Goal: Complete application form: Complete application form

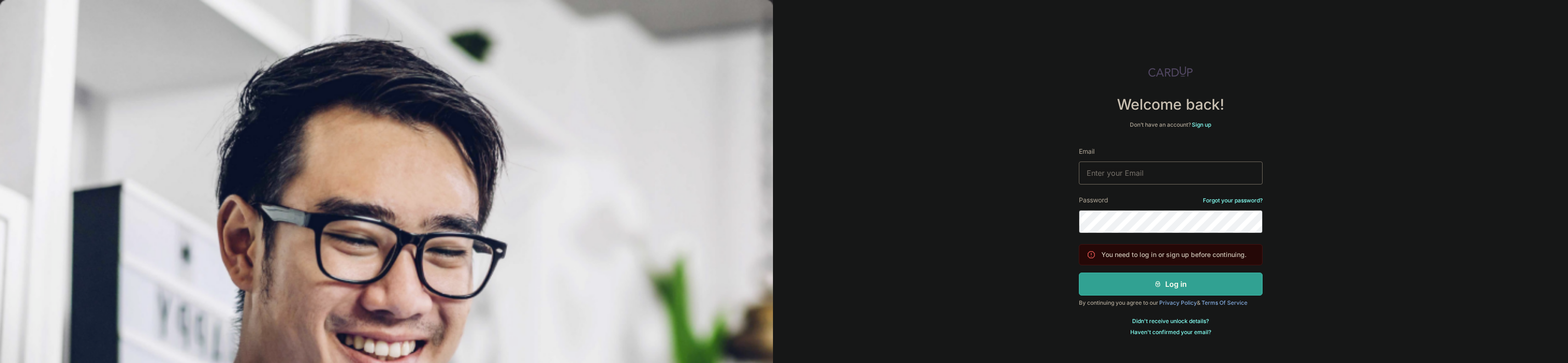
click at [1159, 171] on input "Email" at bounding box center [1171, 173] width 184 height 23
type input "[EMAIL_ADDRESS][DOMAIN_NAME]"
click at [1079, 272] on button "Log in" at bounding box center [1171, 284] width 184 height 23
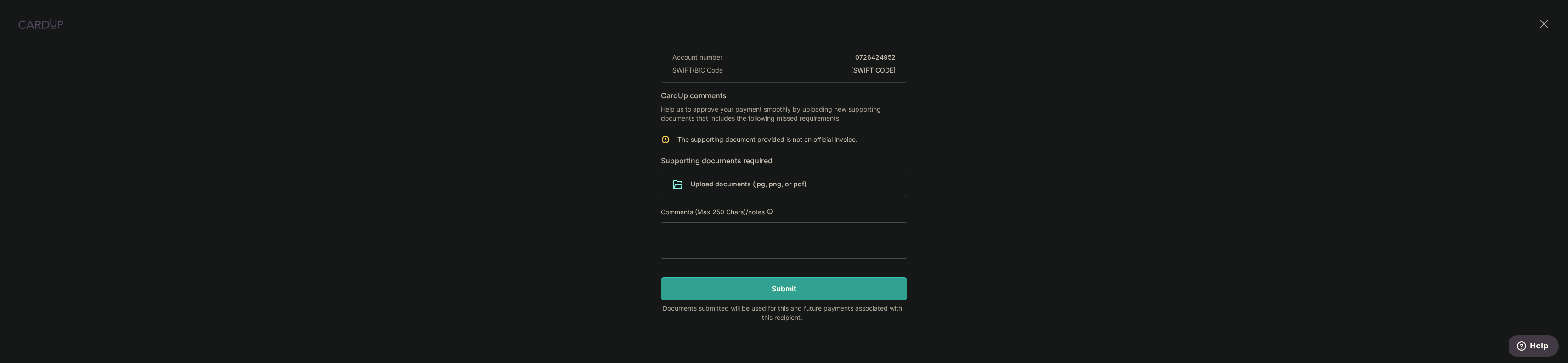
scroll to position [112, 0]
click at [727, 184] on input "file" at bounding box center [784, 182] width 245 height 24
type textarea "Gideon5.pdf 1 page•PDF•101 kB 2:12 pm oaky 2:12 pm"
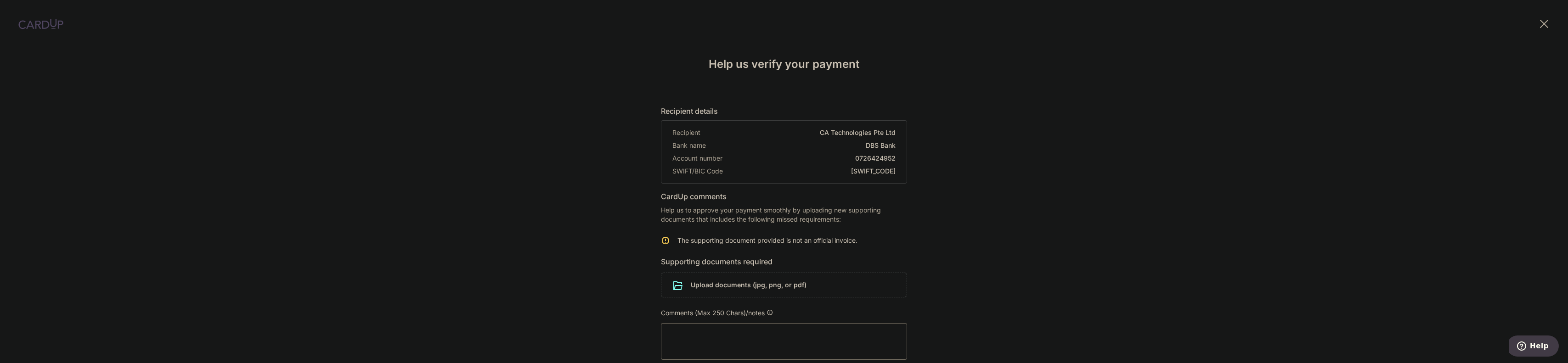
scroll to position [0, 0]
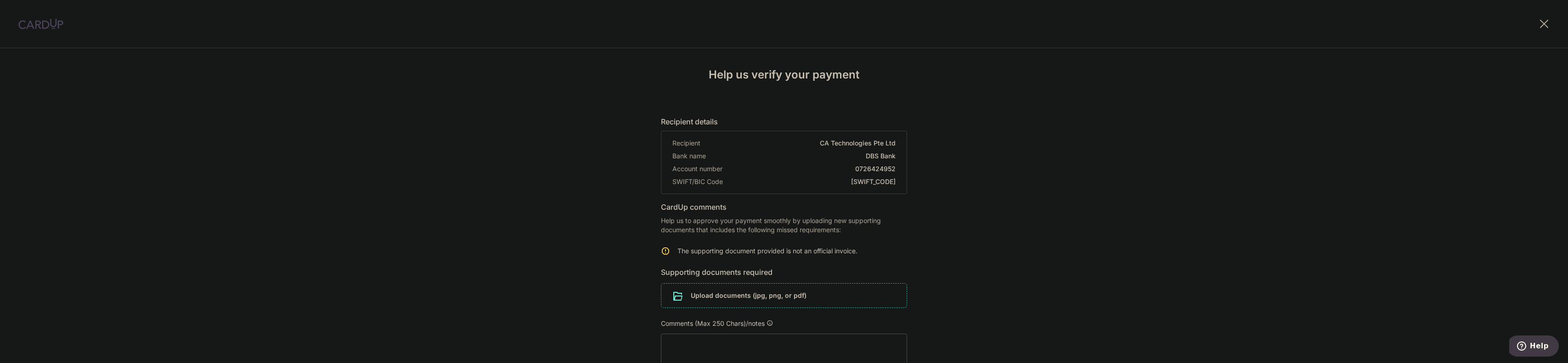
click at [746, 293] on input "file" at bounding box center [784, 295] width 245 height 24
click at [700, 297] on input "file" at bounding box center [784, 295] width 245 height 24
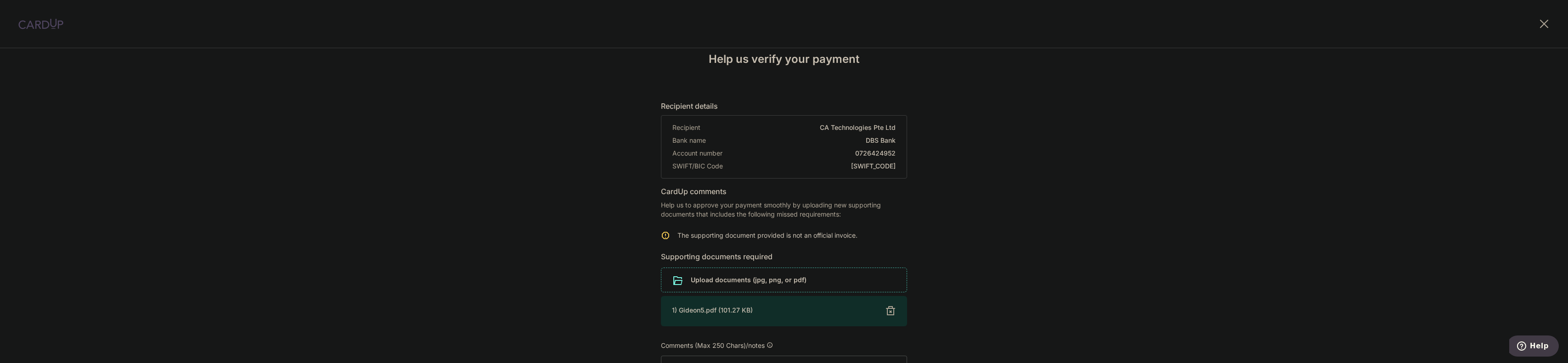
scroll to position [92, 0]
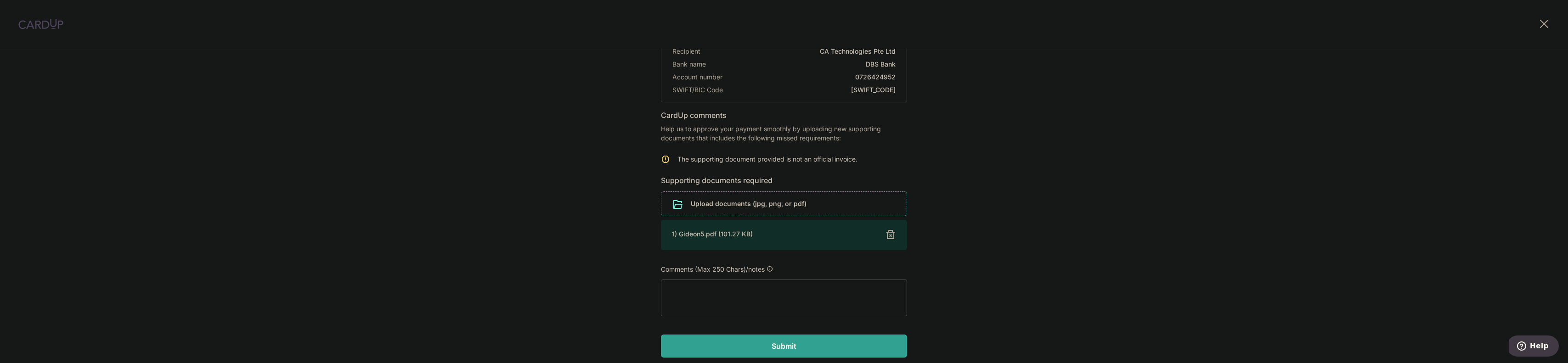
click at [681, 204] on input "file" at bounding box center [784, 203] width 245 height 24
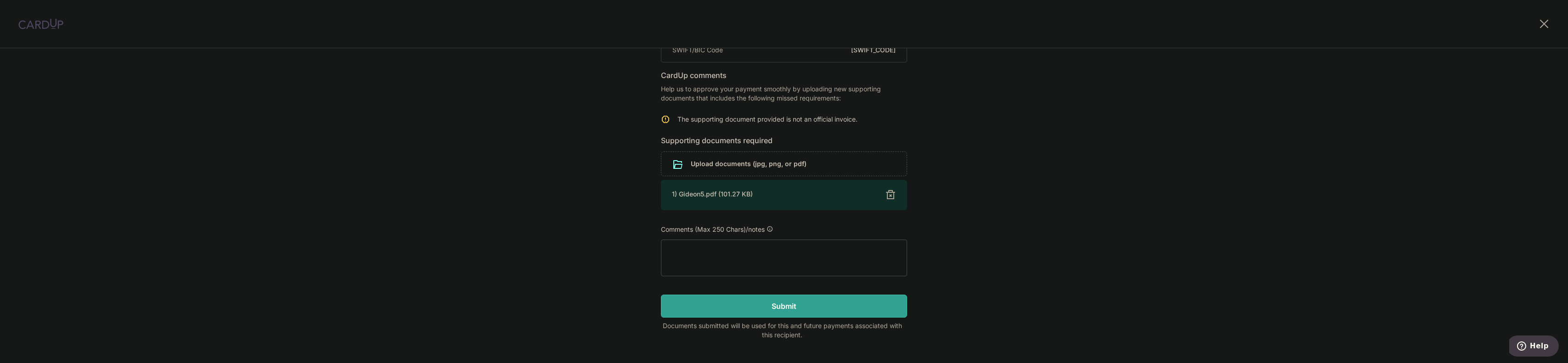
scroll to position [150, 0]
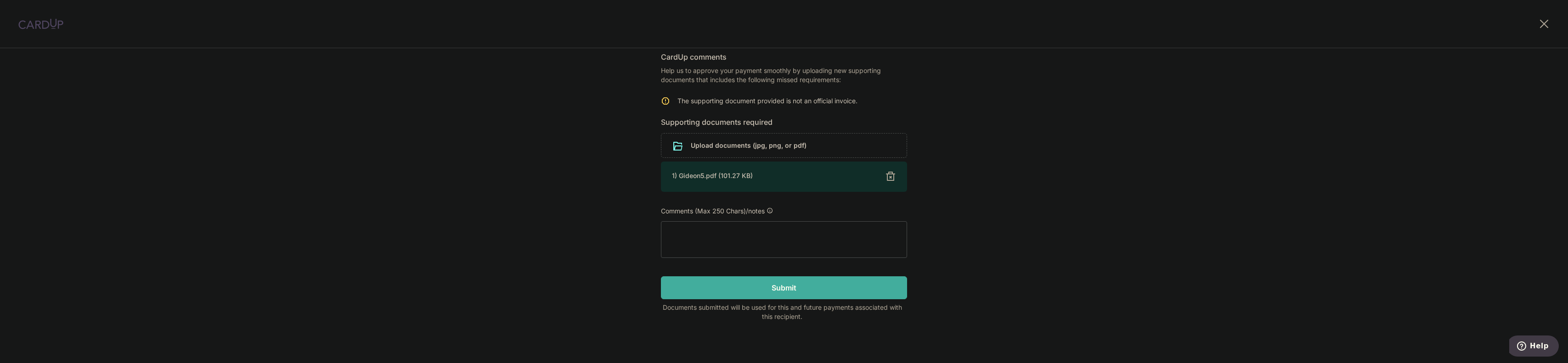
click at [753, 282] on input "Submit" at bounding box center [784, 288] width 246 height 23
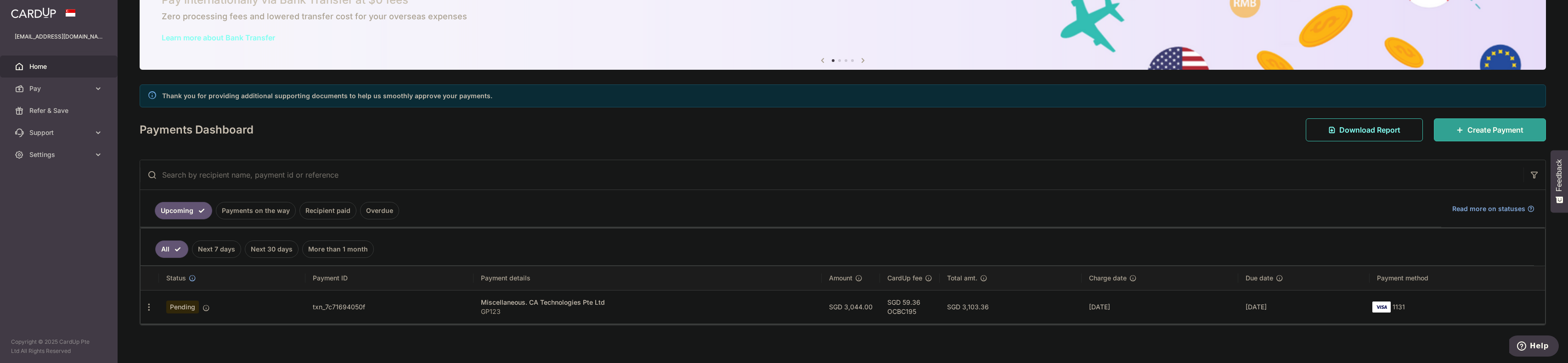
scroll to position [49, 0]
